Goal: Transaction & Acquisition: Purchase product/service

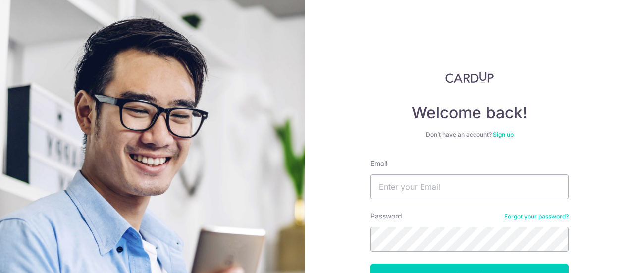
type input "claire.wenyan@gmail.com"
click at [371, 264] on button "Log in" at bounding box center [470, 276] width 198 height 25
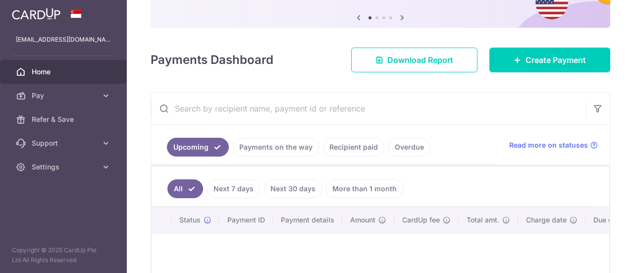
scroll to position [149, 0]
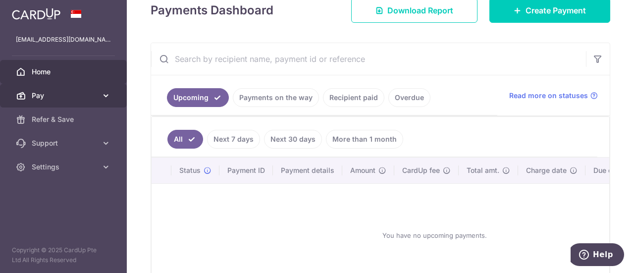
click at [70, 92] on span "Pay" at bounding box center [64, 96] width 65 height 10
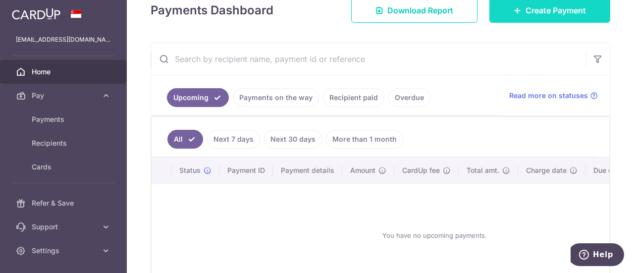
click at [569, 11] on span "Create Payment" at bounding box center [556, 10] width 60 height 12
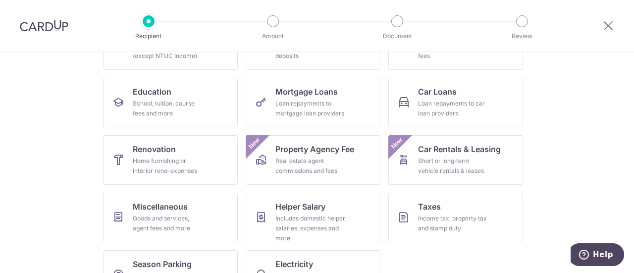
scroll to position [169, 0]
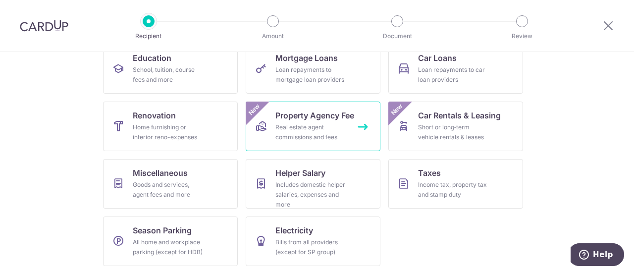
click at [307, 122] on div "Real estate agent commissions and fees" at bounding box center [310, 132] width 71 height 20
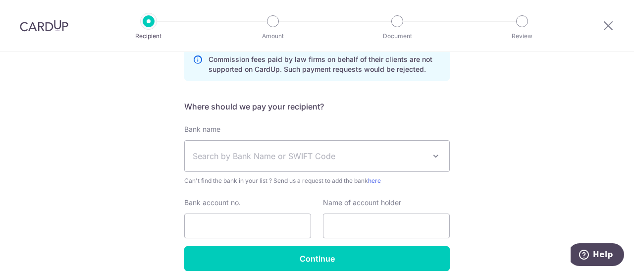
scroll to position [227, 0]
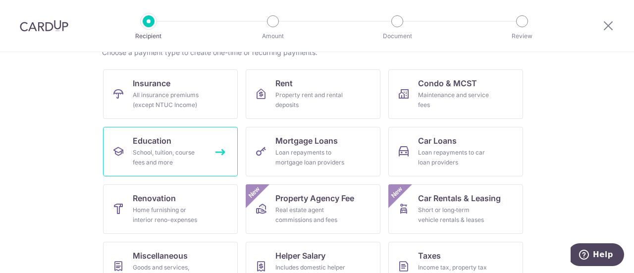
scroll to position [149, 0]
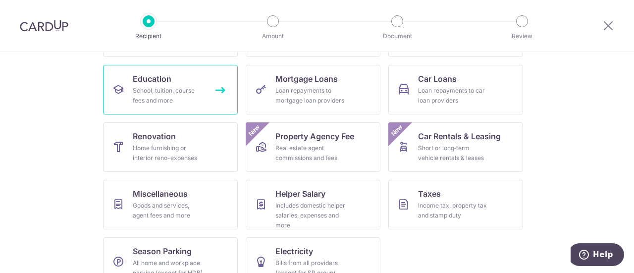
click at [160, 87] on div "School, tuition, course fees and more" at bounding box center [168, 96] width 71 height 20
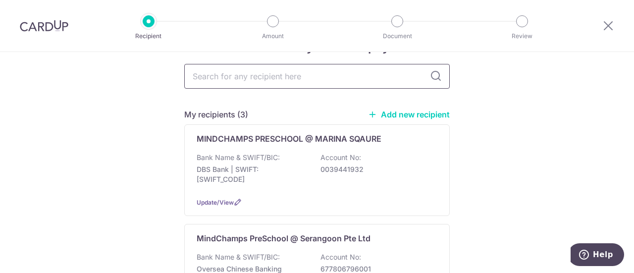
scroll to position [50, 0]
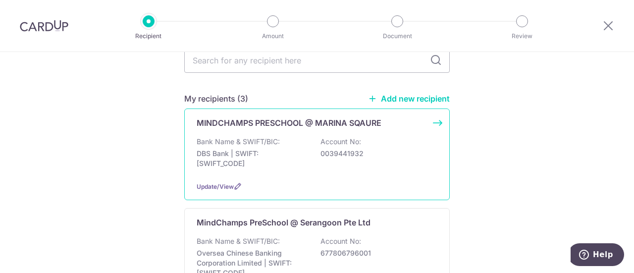
click at [286, 155] on p "DBS Bank | SWIFT: [SWIFT_CODE]" at bounding box center [252, 159] width 111 height 20
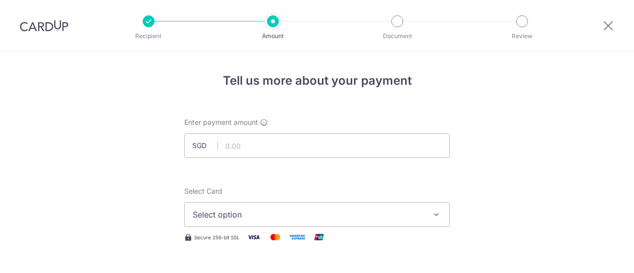
click at [263, 143] on input "text" at bounding box center [317, 145] width 266 height 25
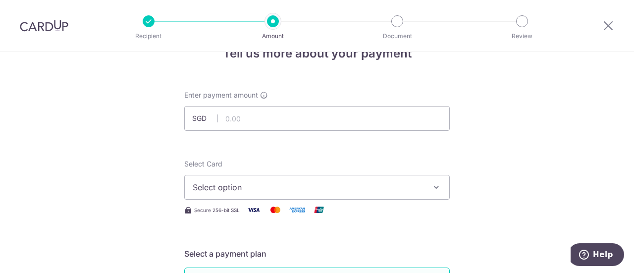
scroll to position [50, 0]
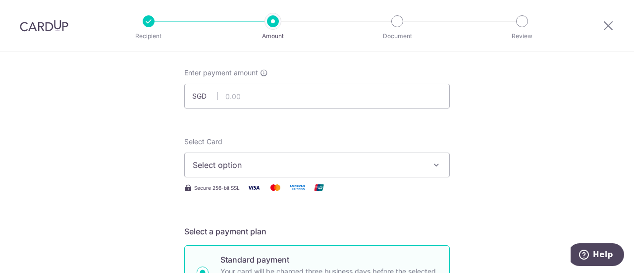
click at [369, 165] on span "Select option" at bounding box center [308, 165] width 231 height 12
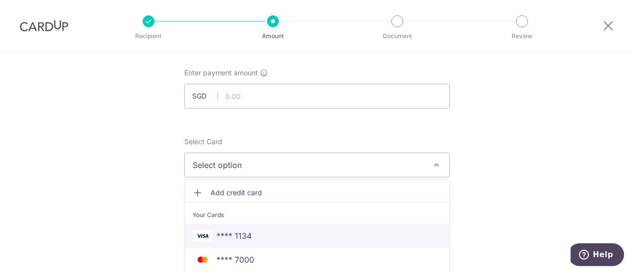
click at [287, 233] on span "**** 1134" at bounding box center [317, 236] width 249 height 12
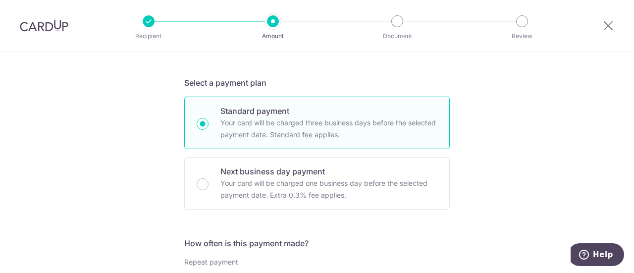
scroll to position [297, 0]
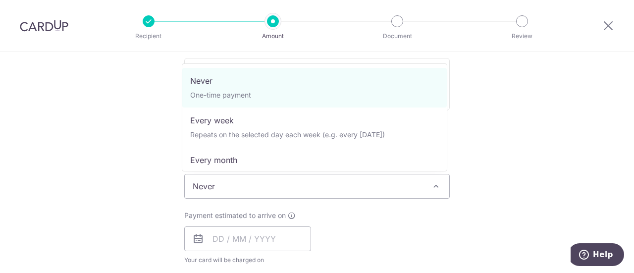
click at [267, 190] on span "Never" at bounding box center [317, 186] width 265 height 24
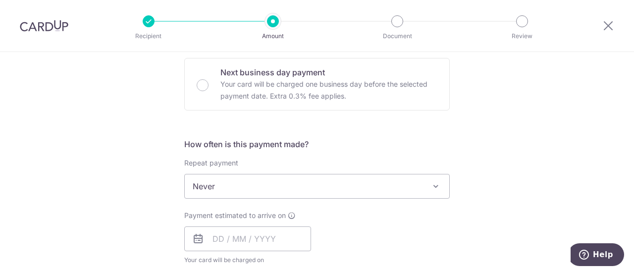
click at [267, 190] on span "Never" at bounding box center [317, 186] width 265 height 24
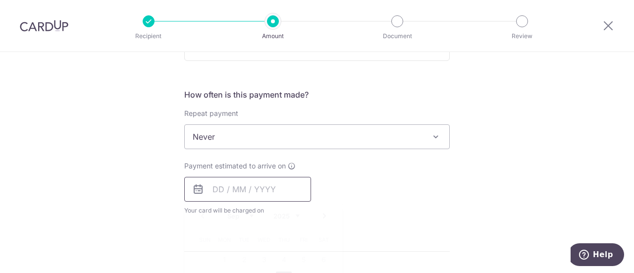
click at [219, 189] on input "text" at bounding box center [247, 189] width 127 height 25
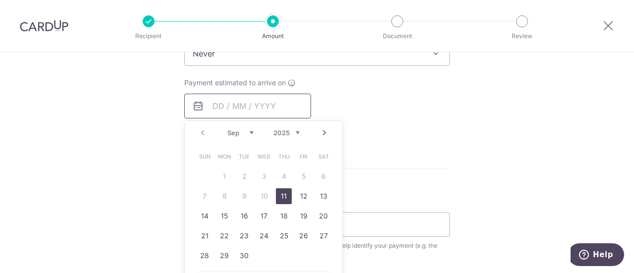
scroll to position [446, 0]
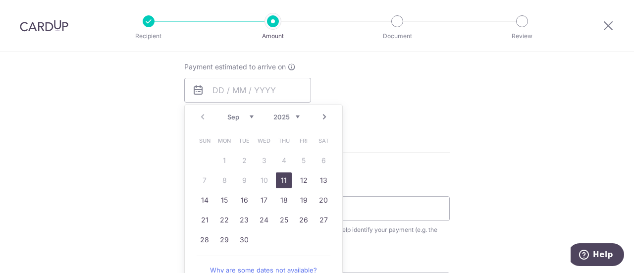
click at [278, 180] on link "11" at bounding box center [284, 180] width 16 height 16
type input "[DATE]"
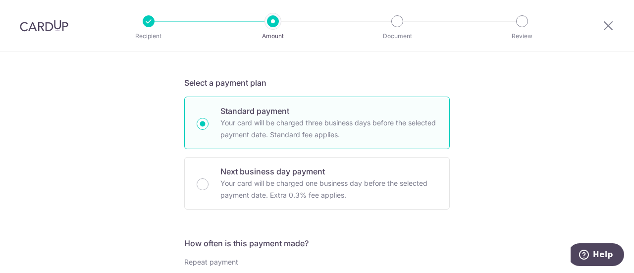
scroll to position [0, 0]
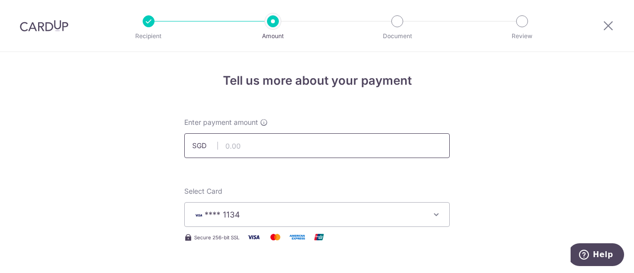
click at [226, 149] on input "text" at bounding box center [317, 145] width 266 height 25
click at [281, 142] on input "text" at bounding box center [317, 145] width 266 height 25
type input "1,996.53"
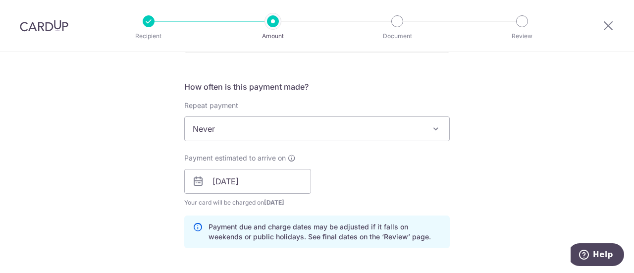
scroll to position [248, 0]
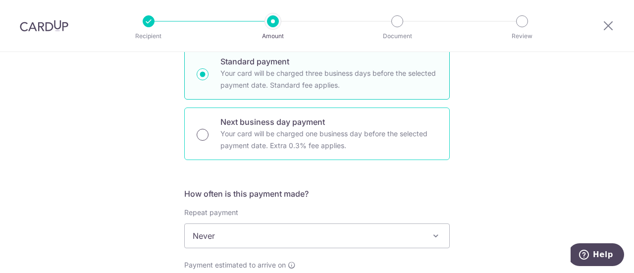
click at [202, 136] on input "Next business day payment Your card will be charged one business day before the…" at bounding box center [203, 135] width 12 height 12
radio input "true"
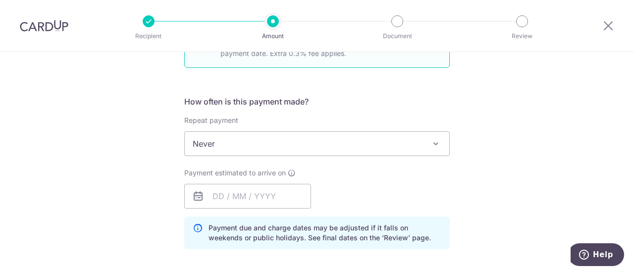
scroll to position [396, 0]
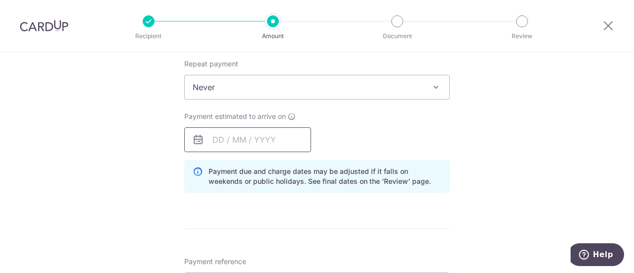
click at [215, 140] on input "text" at bounding box center [247, 139] width 127 height 25
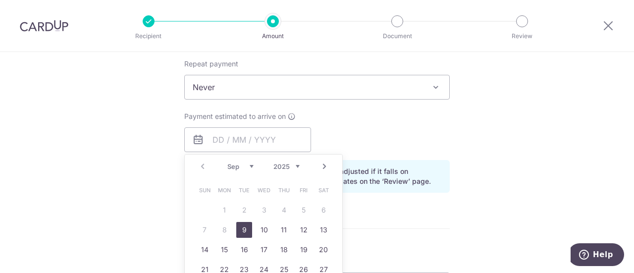
click at [241, 229] on link "9" at bounding box center [244, 230] width 16 height 16
type input "[DATE]"
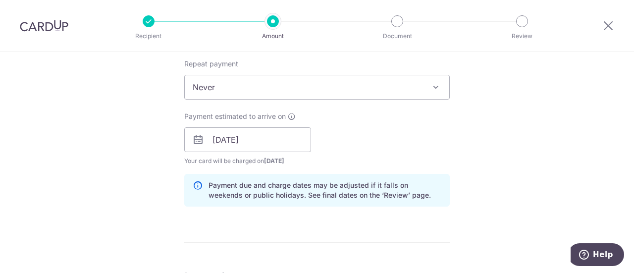
click at [367, 144] on div "Payment estimated to arrive on [DATE] Prev Next Sep Oct Nov [DATE] 2026 2027 20…" at bounding box center [316, 138] width 277 height 54
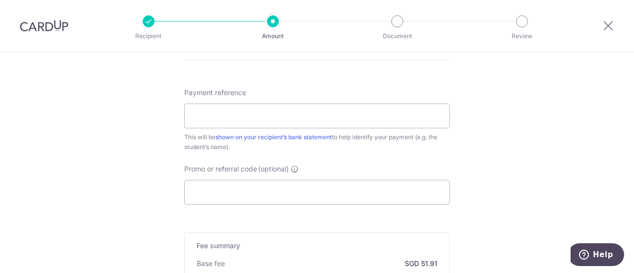
scroll to position [594, 0]
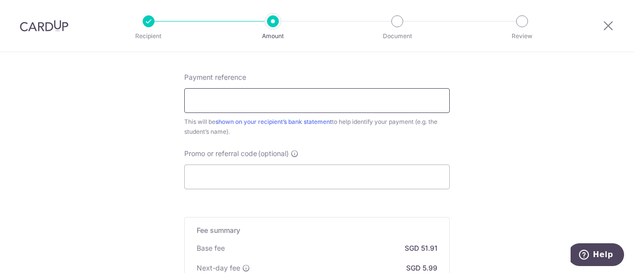
click at [225, 94] on input "Payment reference" at bounding box center [317, 100] width 266 height 25
type input "J"
type input "h"
type input "Hansel first payment"
click at [357, 146] on div "Payment reference Hansel first payment 20/35 This will be shown on your recipie…" at bounding box center [317, 130] width 266 height 117
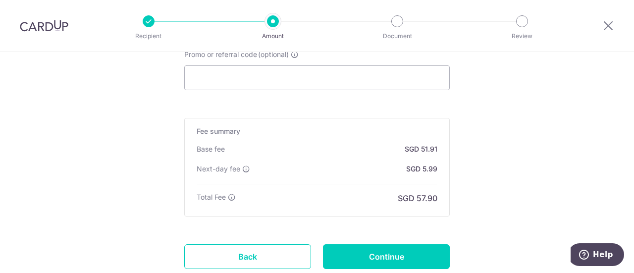
scroll to position [761, 0]
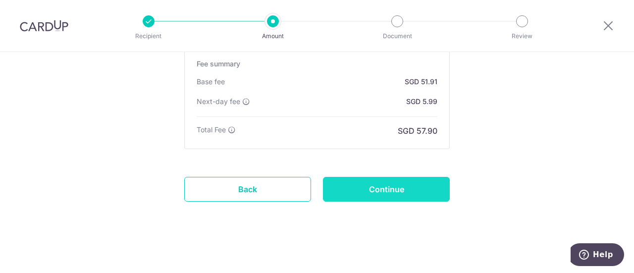
click at [395, 195] on input "Continue" at bounding box center [386, 189] width 127 height 25
type input "Create Schedule"
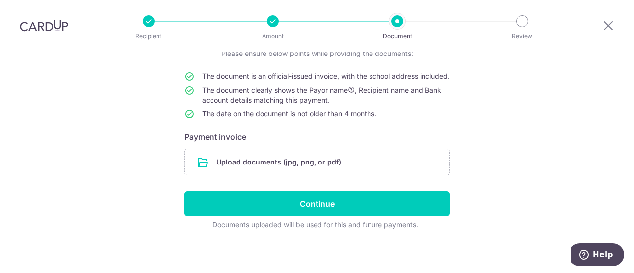
scroll to position [91, 0]
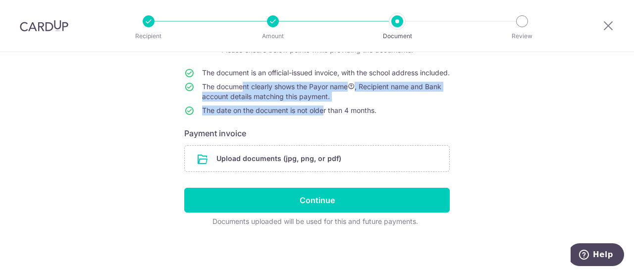
drag, startPoint x: 235, startPoint y: 90, endPoint x: 317, endPoint y: 113, distance: 84.6
click at [317, 113] on tbody "The document is an official-issued invoice, with the school address included. T…" at bounding box center [317, 94] width 266 height 52
click at [317, 113] on span "The date on the document is not older than 4 months." at bounding box center [289, 110] width 174 height 8
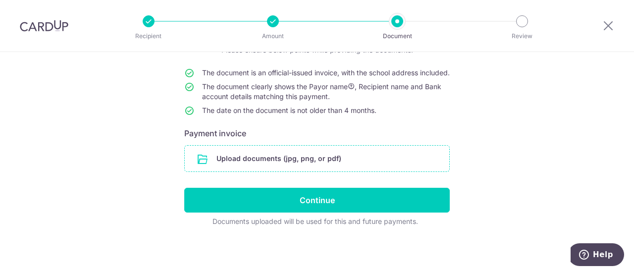
click at [263, 165] on input "file" at bounding box center [317, 159] width 265 height 26
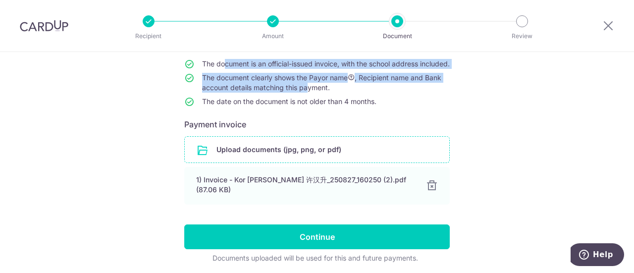
drag, startPoint x: 219, startPoint y: 65, endPoint x: 304, endPoint y: 99, distance: 91.6
click at [304, 99] on tbody "The document is an official-issued invoice, with the school address included. T…" at bounding box center [317, 85] width 266 height 52
click at [304, 92] on span "The document clearly shows the Payor name , Recipient name and Bank account det…" at bounding box center [321, 82] width 239 height 18
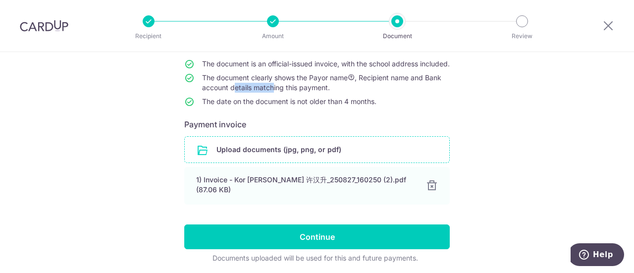
drag, startPoint x: 232, startPoint y: 98, endPoint x: 272, endPoint y: 98, distance: 40.6
click at [272, 92] on span "The document clearly shows the Payor name , Recipient name and Bank account det…" at bounding box center [321, 82] width 239 height 18
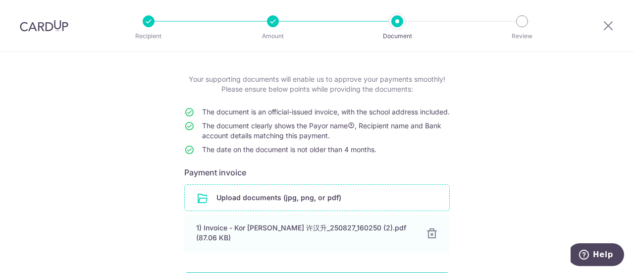
scroll to position [0, 0]
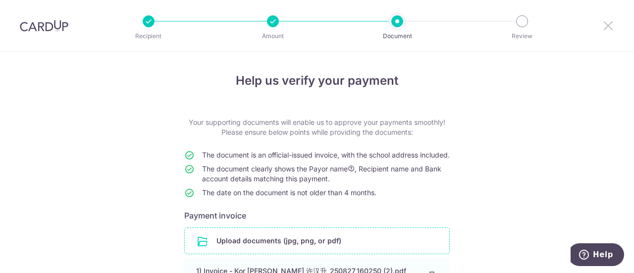
click at [605, 29] on icon at bounding box center [608, 25] width 12 height 12
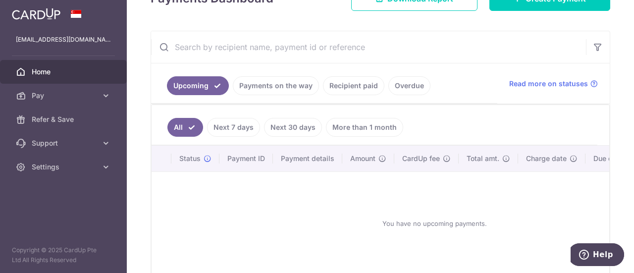
scroll to position [50, 0]
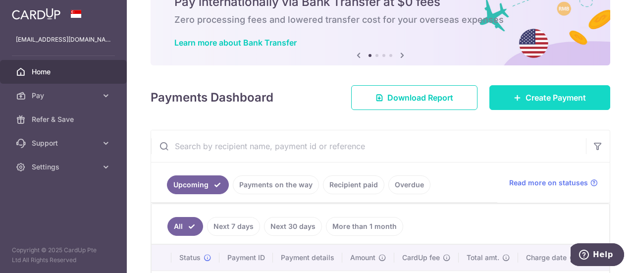
click at [526, 92] on span "Create Payment" at bounding box center [556, 98] width 60 height 12
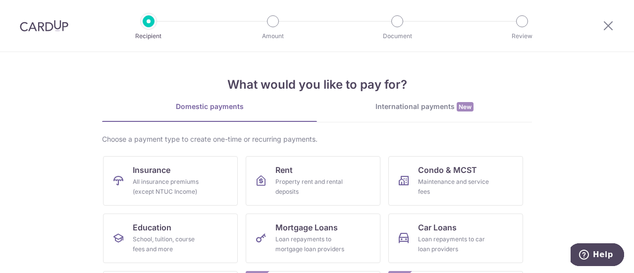
scroll to position [50, 0]
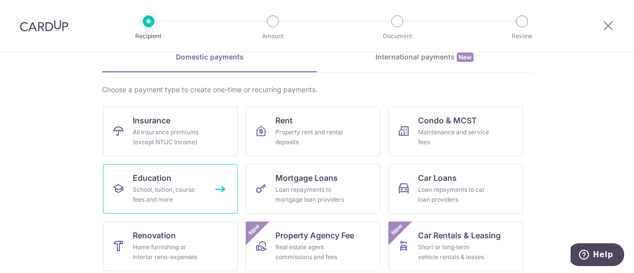
click at [178, 189] on div "School, tuition, course fees and more" at bounding box center [168, 195] width 71 height 20
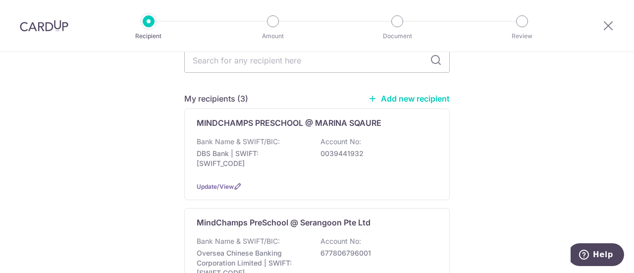
scroll to position [99, 0]
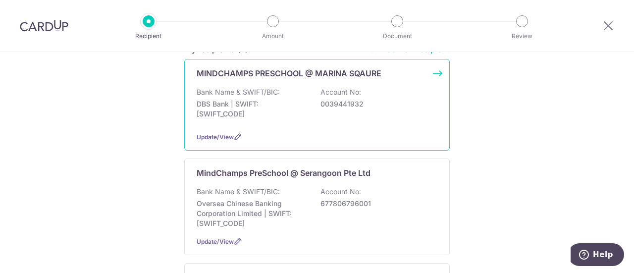
click at [282, 114] on p "DBS Bank | SWIFT: [SWIFT_CODE]" at bounding box center [252, 109] width 111 height 20
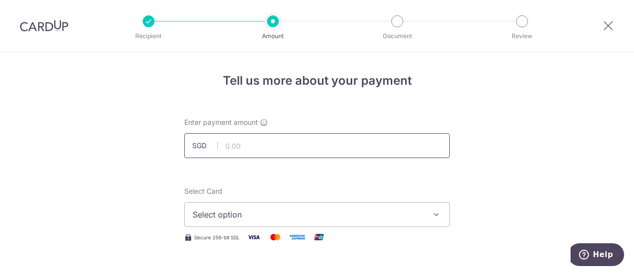
click at [271, 148] on input "text" at bounding box center [317, 145] width 266 height 25
type input "1,997.53"
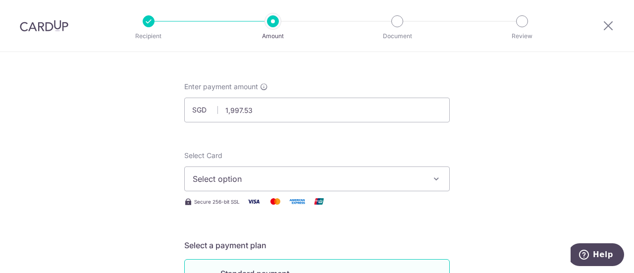
scroll to position [50, 0]
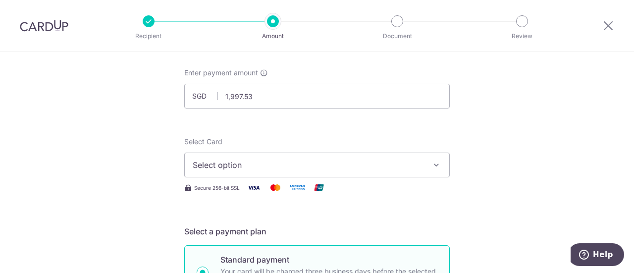
click at [295, 163] on span "Select option" at bounding box center [308, 165] width 231 height 12
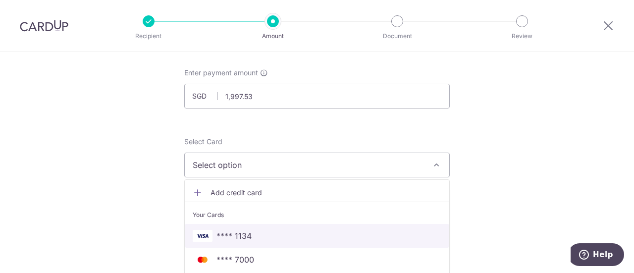
click at [273, 230] on span "**** 1134" at bounding box center [317, 236] width 249 height 12
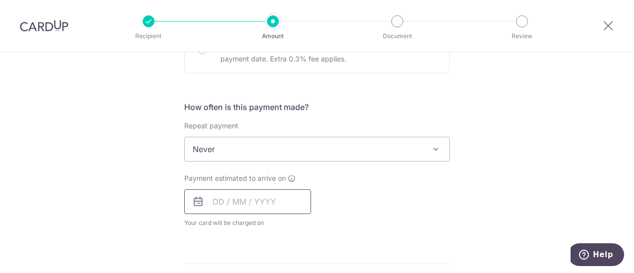
scroll to position [347, 0]
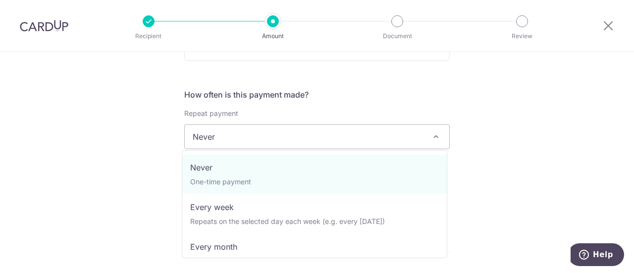
click at [315, 140] on span "Never" at bounding box center [317, 137] width 265 height 24
click at [313, 141] on span "Never" at bounding box center [317, 137] width 265 height 24
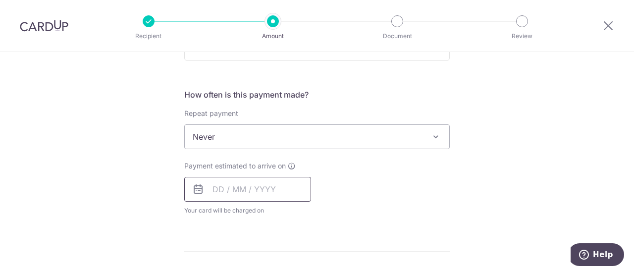
click at [242, 186] on input "text" at bounding box center [247, 189] width 127 height 25
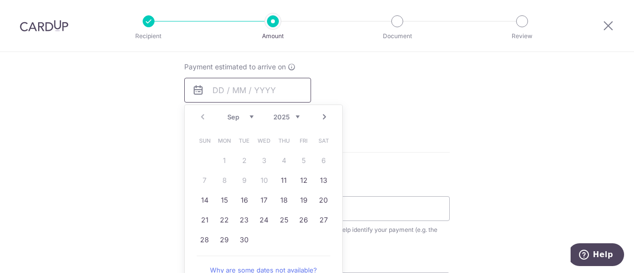
click at [254, 93] on input "text" at bounding box center [247, 90] width 127 height 25
click at [378, 116] on div "How often is this payment made? Repeat payment Never Every week Every month Eve…" at bounding box center [317, 57] width 266 height 135
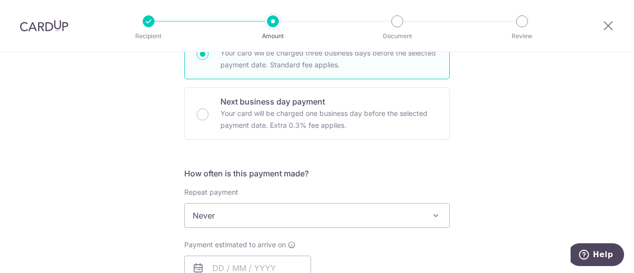
scroll to position [248, 0]
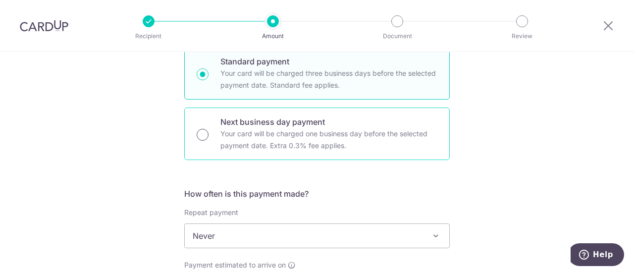
click at [206, 135] on input "Next business day payment Your card will be charged one business day before the…" at bounding box center [203, 135] width 12 height 12
radio input "true"
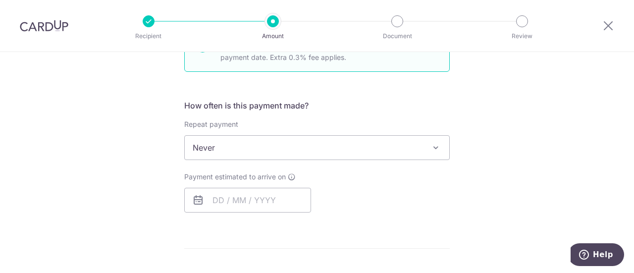
scroll to position [396, 0]
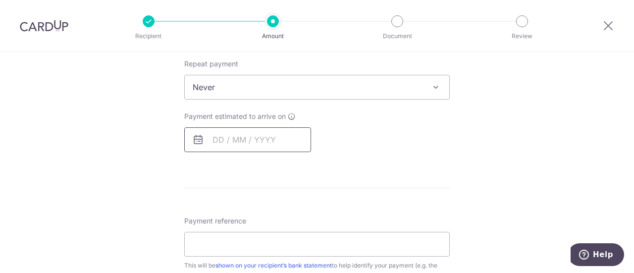
click at [238, 142] on input "text" at bounding box center [247, 139] width 127 height 25
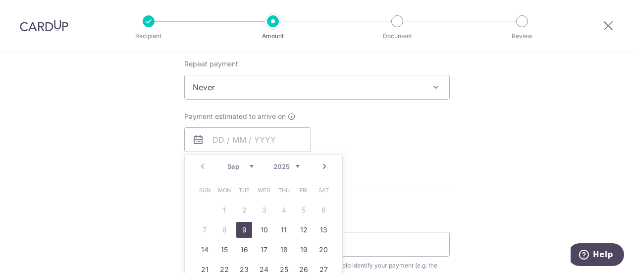
click at [242, 228] on link "9" at bounding box center [244, 230] width 16 height 16
type input "[DATE]"
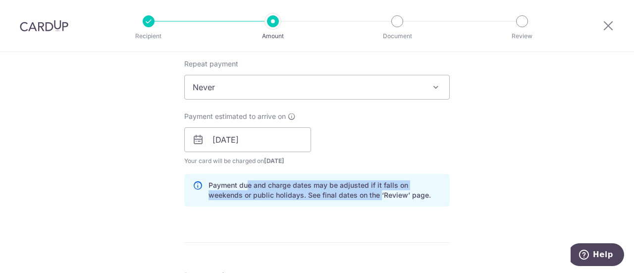
drag, startPoint x: 245, startPoint y: 188, endPoint x: 342, endPoint y: 206, distance: 98.7
click at [342, 206] on div "How often is this payment made? Repeat payment Never Every week Every month Eve…" at bounding box center [317, 126] width 266 height 175
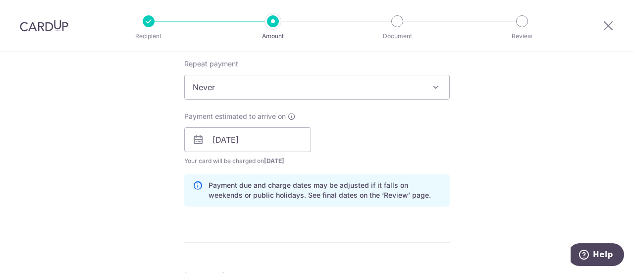
click at [359, 196] on p "Payment due and charge dates may be adjusted if it falls on weekends or public …" at bounding box center [325, 190] width 233 height 20
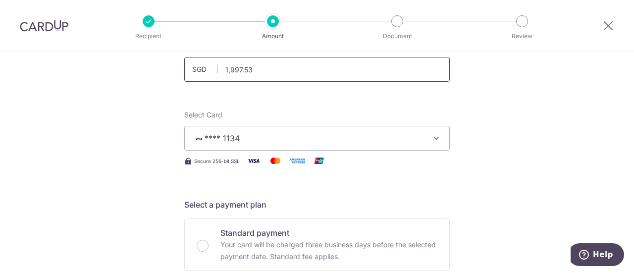
scroll to position [50, 0]
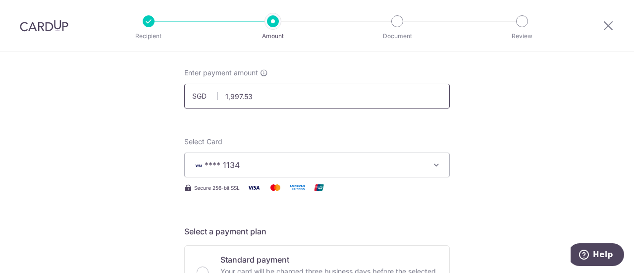
click at [227, 99] on input "1,997.53" at bounding box center [317, 96] width 266 height 25
type input "1,997.53"
